Goal: Navigation & Orientation: Find specific page/section

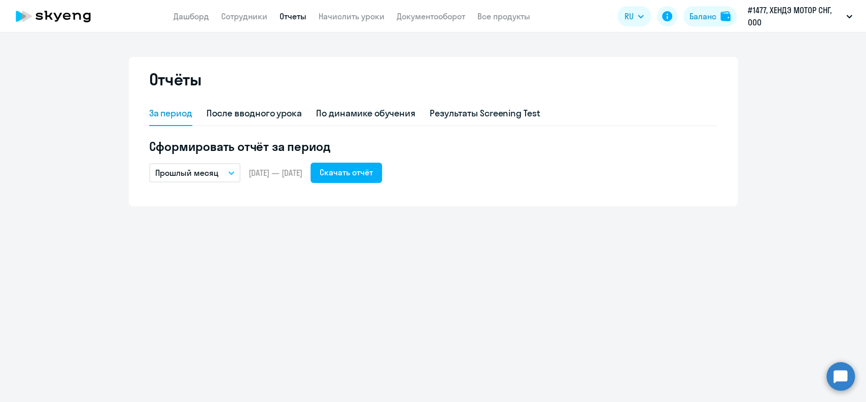
click at [281, 19] on link "Отчеты" at bounding box center [293, 16] width 27 height 10
click at [300, 20] on link "Отчеты" at bounding box center [293, 16] width 27 height 10
click at [249, 14] on link "Сотрудники" at bounding box center [244, 16] width 46 height 10
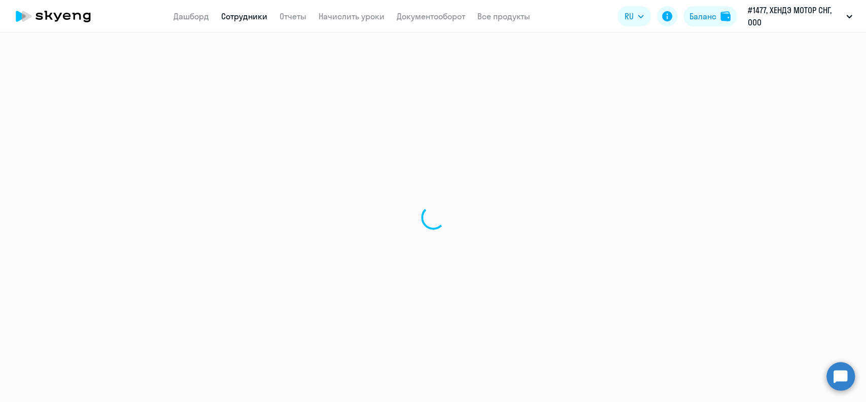
select select "30"
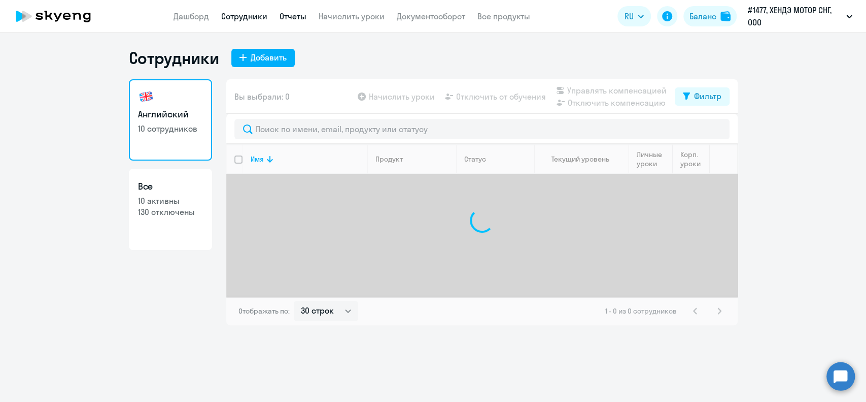
click at [294, 14] on link "Отчеты" at bounding box center [293, 16] width 27 height 10
